Goal: Task Accomplishment & Management: Use online tool/utility

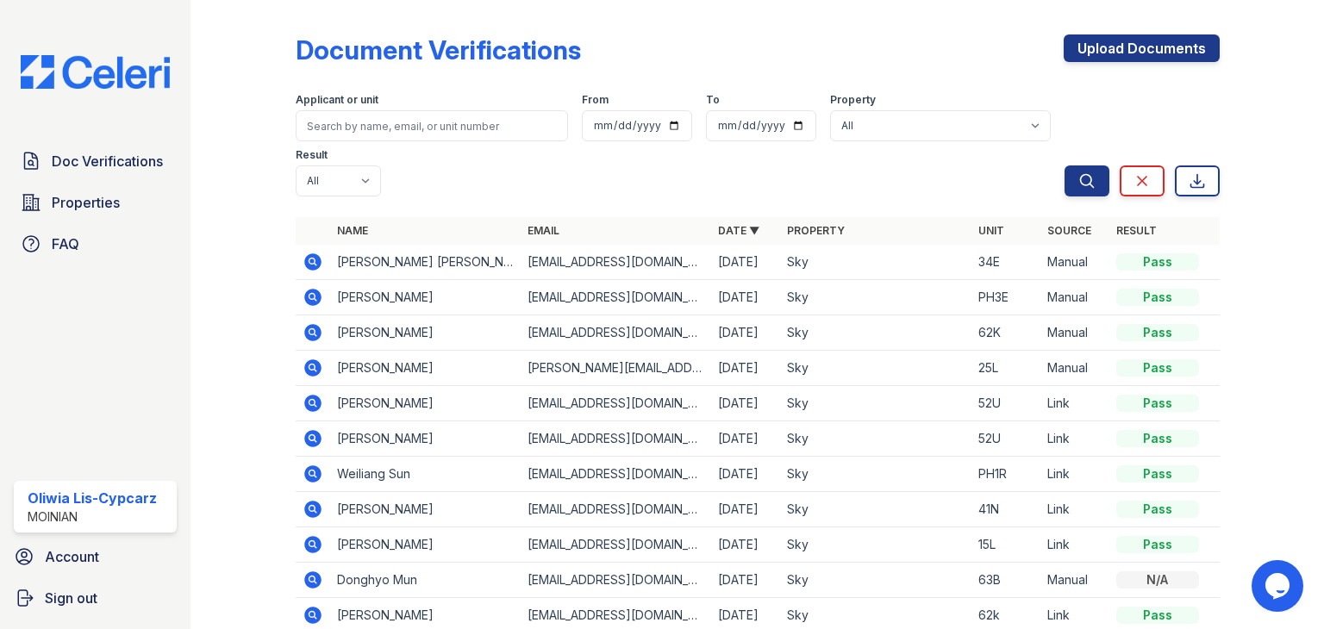
click at [315, 265] on icon at bounding box center [312, 261] width 17 height 17
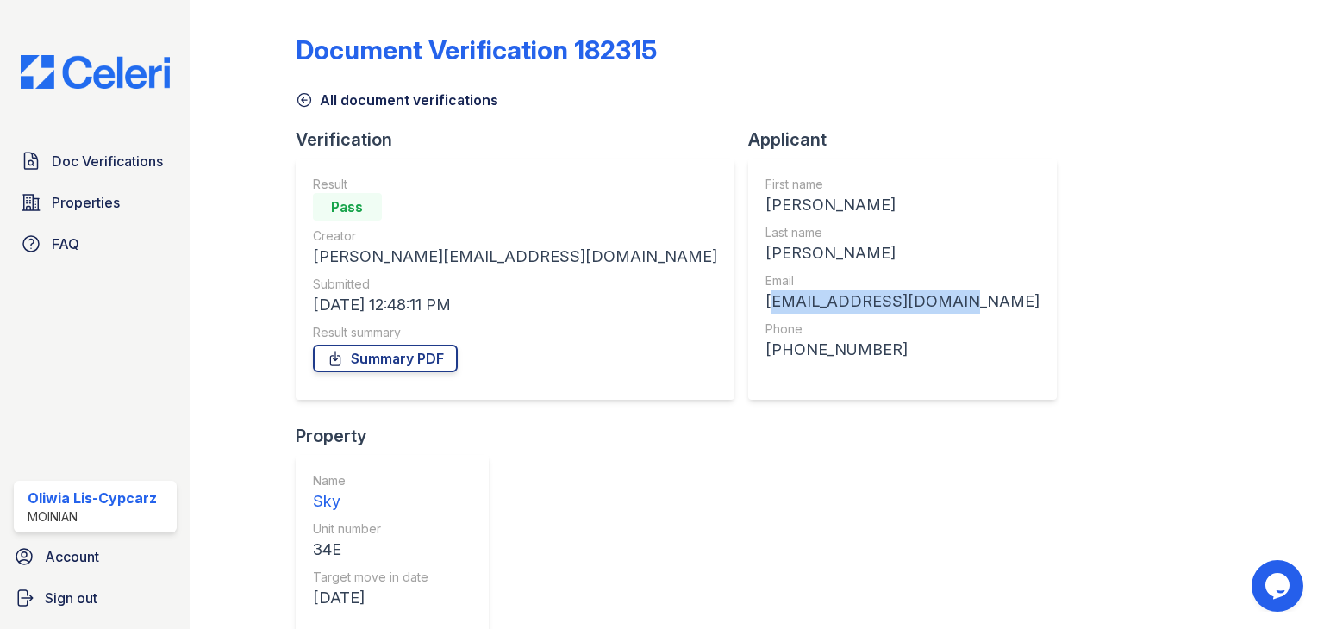
drag, startPoint x: 779, startPoint y: 301, endPoint x: 599, endPoint y: 310, distance: 180.4
click at [748, 310] on div "First name [PERSON_NAME] Last name [PERSON_NAME] Email [EMAIL_ADDRESS][DOMAIN_N…" at bounding box center [902, 279] width 309 height 241
copy div "[EMAIL_ADDRESS][DOMAIN_NAME]"
drag, startPoint x: 662, startPoint y: 356, endPoint x: 599, endPoint y: 359, distance: 63.0
click at [765, 359] on div "[PHONE_NUMBER]" at bounding box center [902, 350] width 274 height 24
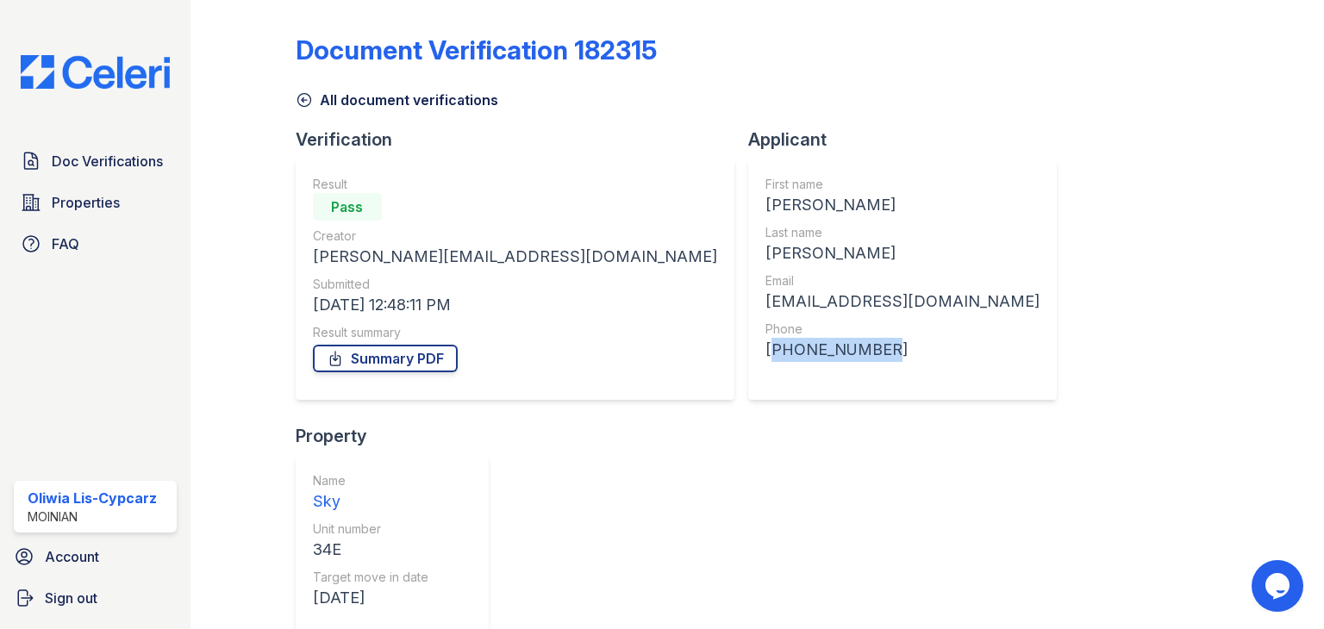
copy div "[PHONE_NUMBER]"
